Goal: Information Seeking & Learning: Learn about a topic

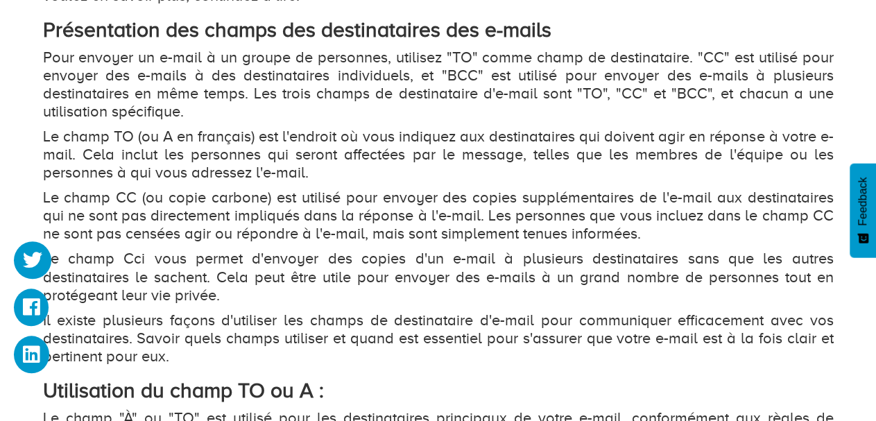
scroll to position [1048, 0]
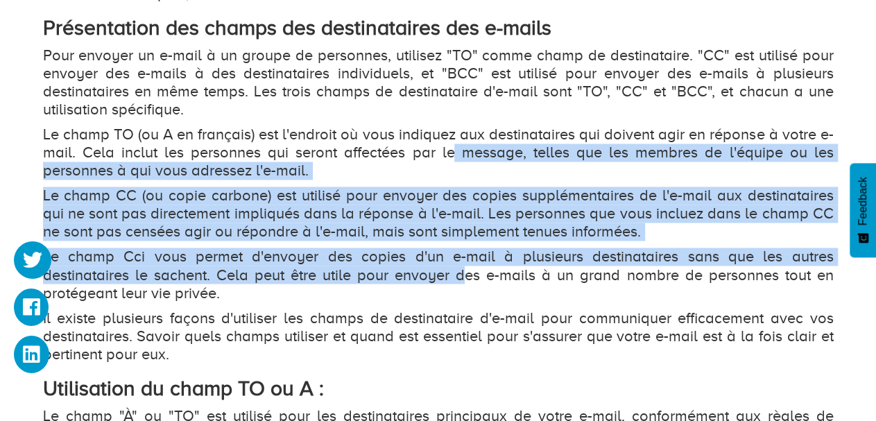
drag, startPoint x: 464, startPoint y: 267, endPoint x: 452, endPoint y: 158, distance: 110.3
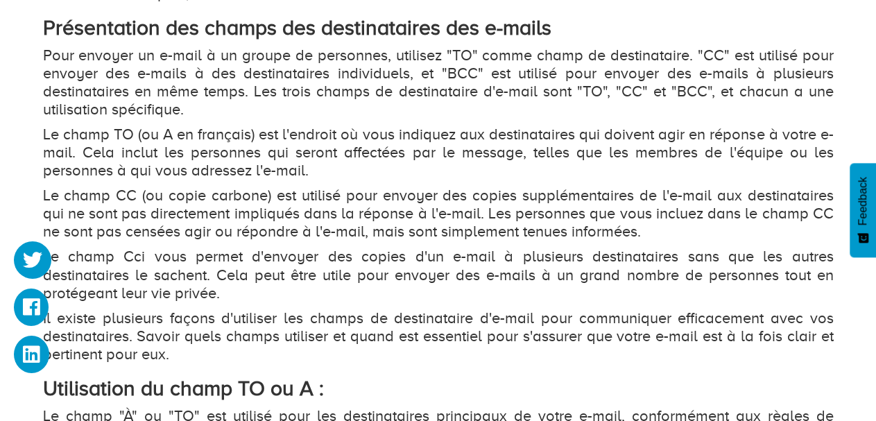
click at [452, 158] on p "Le champ TO (ou A en français) est l'endroit où vous indiquez aux destinataires…" at bounding box center [438, 153] width 791 height 54
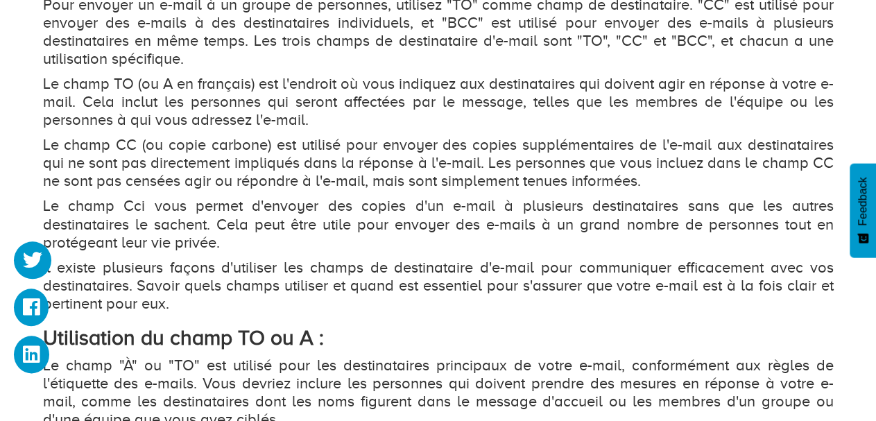
scroll to position [1099, 0]
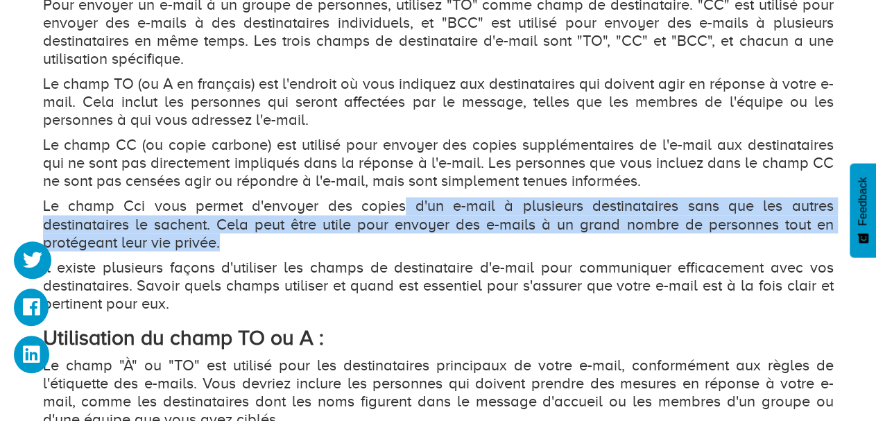
drag, startPoint x: 406, startPoint y: 212, endPoint x: 408, endPoint y: 239, distance: 27.8
click at [408, 239] on p "Le champ Cci vous permet d'envoyer des copies d'un e-mail à plusieurs destinata…" at bounding box center [438, 224] width 791 height 54
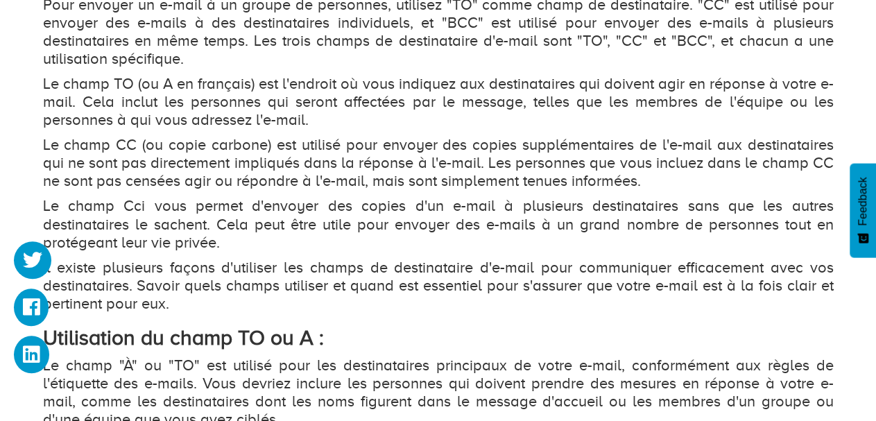
click at [408, 239] on p "Le champ Cci vous permet d'envoyer des copies d'un e-mail à plusieurs destinata…" at bounding box center [438, 224] width 791 height 54
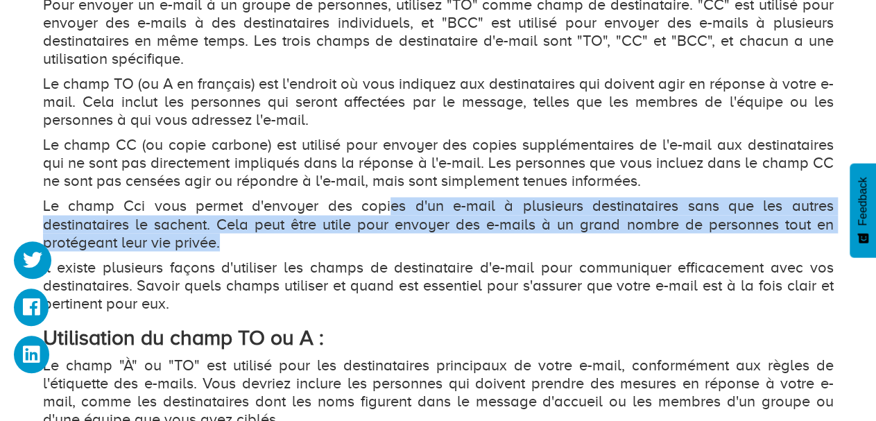
drag, startPoint x: 408, startPoint y: 239, endPoint x: 391, endPoint y: 200, distance: 43.2
click at [391, 200] on p "Le champ Cci vous permet d'envoyer des copies d'un e-mail à plusieurs destinata…" at bounding box center [438, 224] width 791 height 54
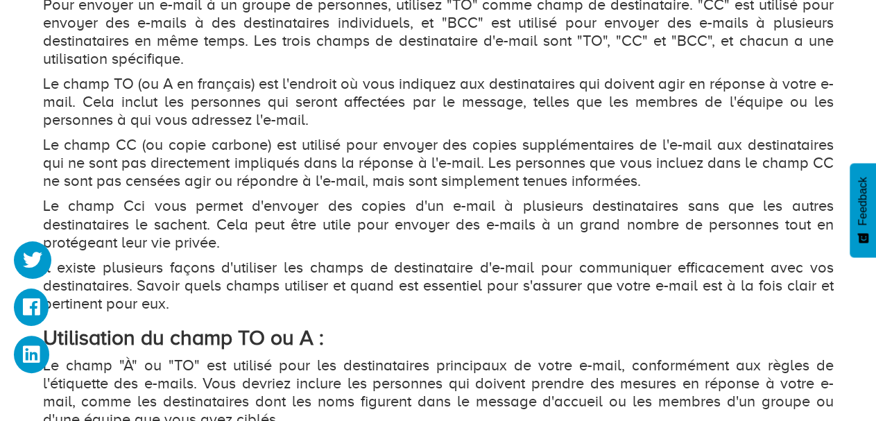
click at [325, 194] on div "Lorsque vous envoyez un e-mail, vous pouvez utiliser différentes méthodes pour …" at bounding box center [438, 417] width 791 height 1038
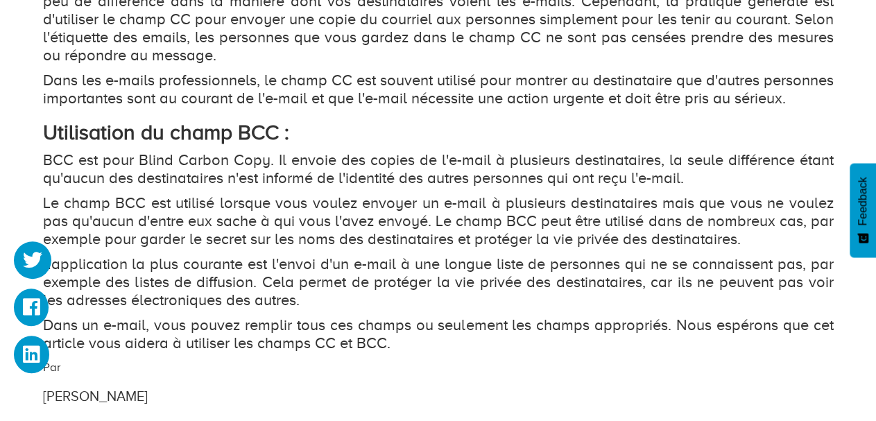
scroll to position [1684, 0]
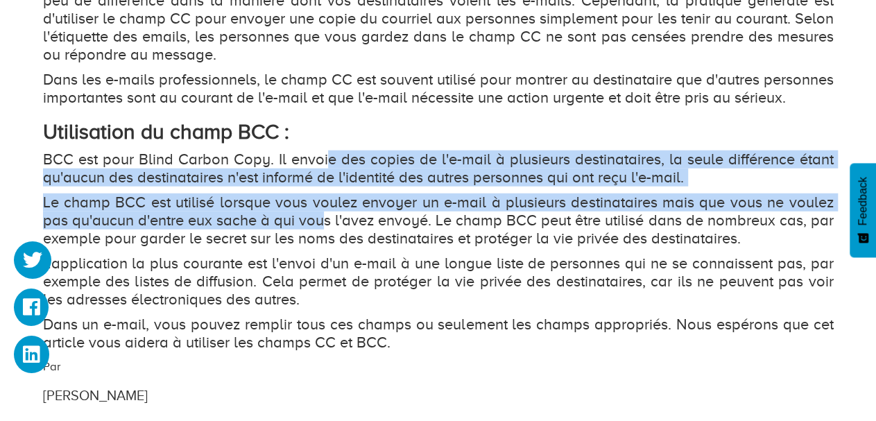
drag, startPoint x: 323, startPoint y: 234, endPoint x: 330, endPoint y: 160, distance: 74.6
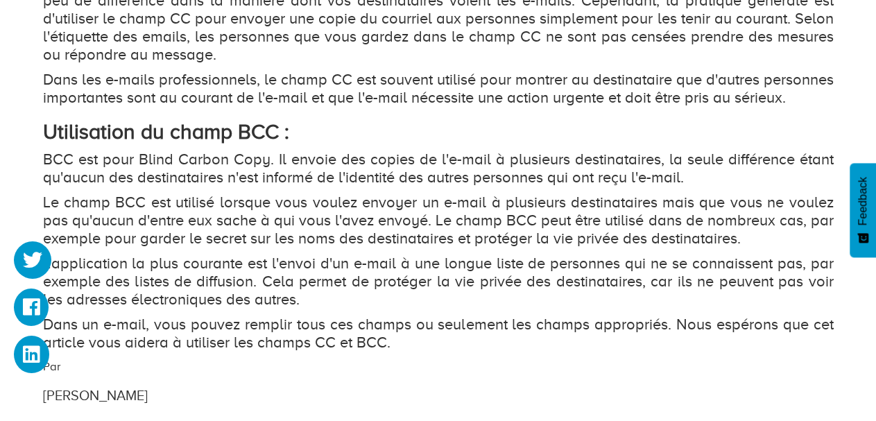
click at [330, 144] on h2 "Utilisation du champ BCC :" at bounding box center [438, 132] width 791 height 23
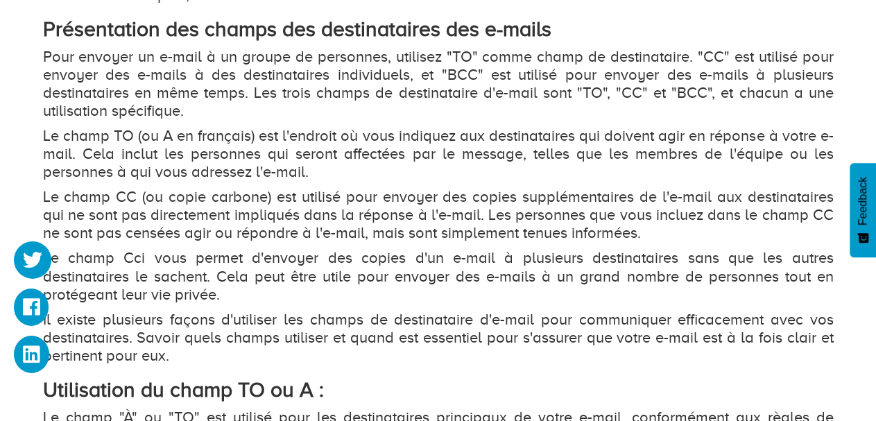
scroll to position [1008, 0]
